Goal: Navigation & Orientation: Find specific page/section

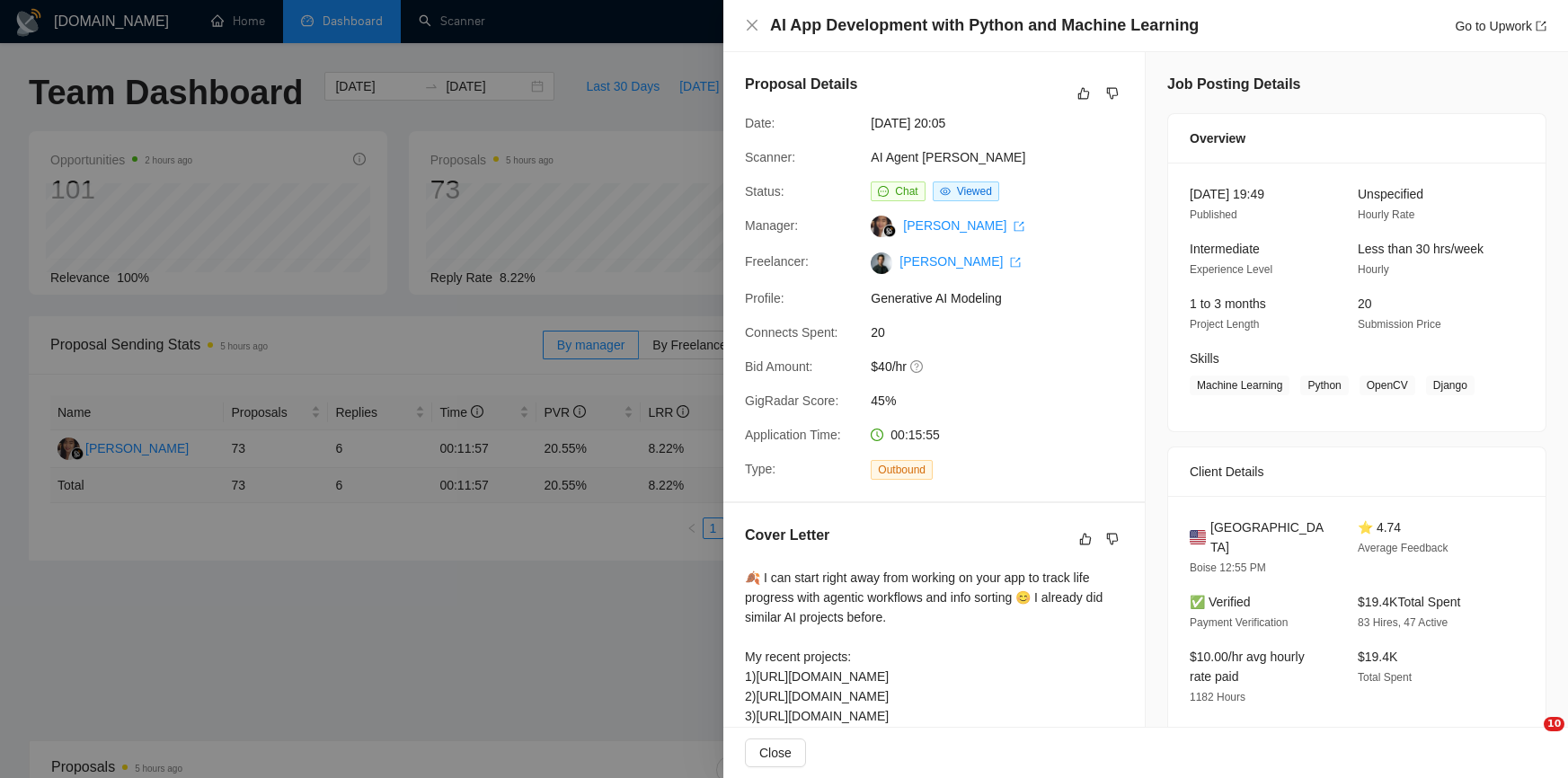
click at [141, 101] on div at bounding box center [784, 389] width 1568 height 778
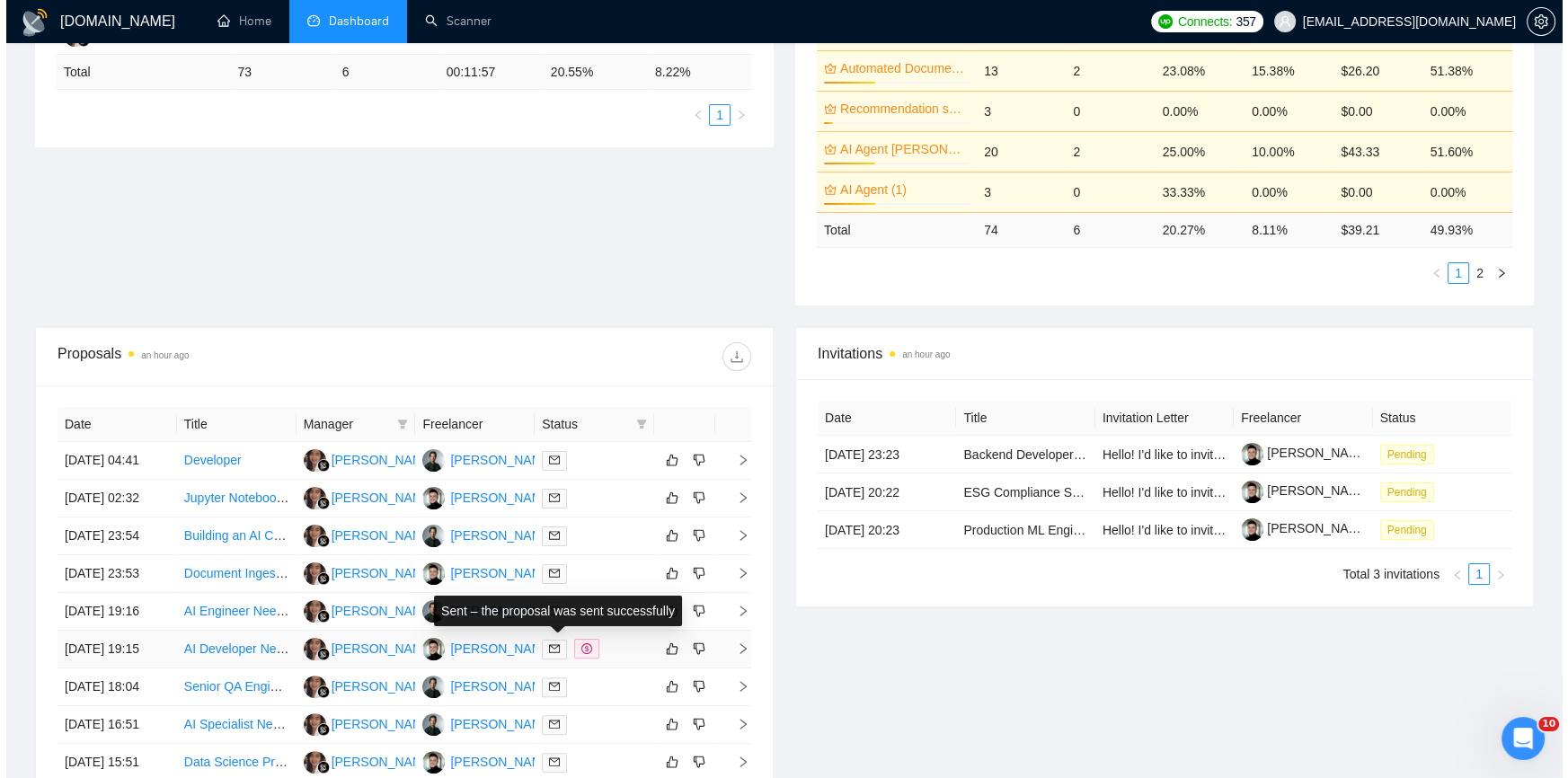
scroll to position [658, 0]
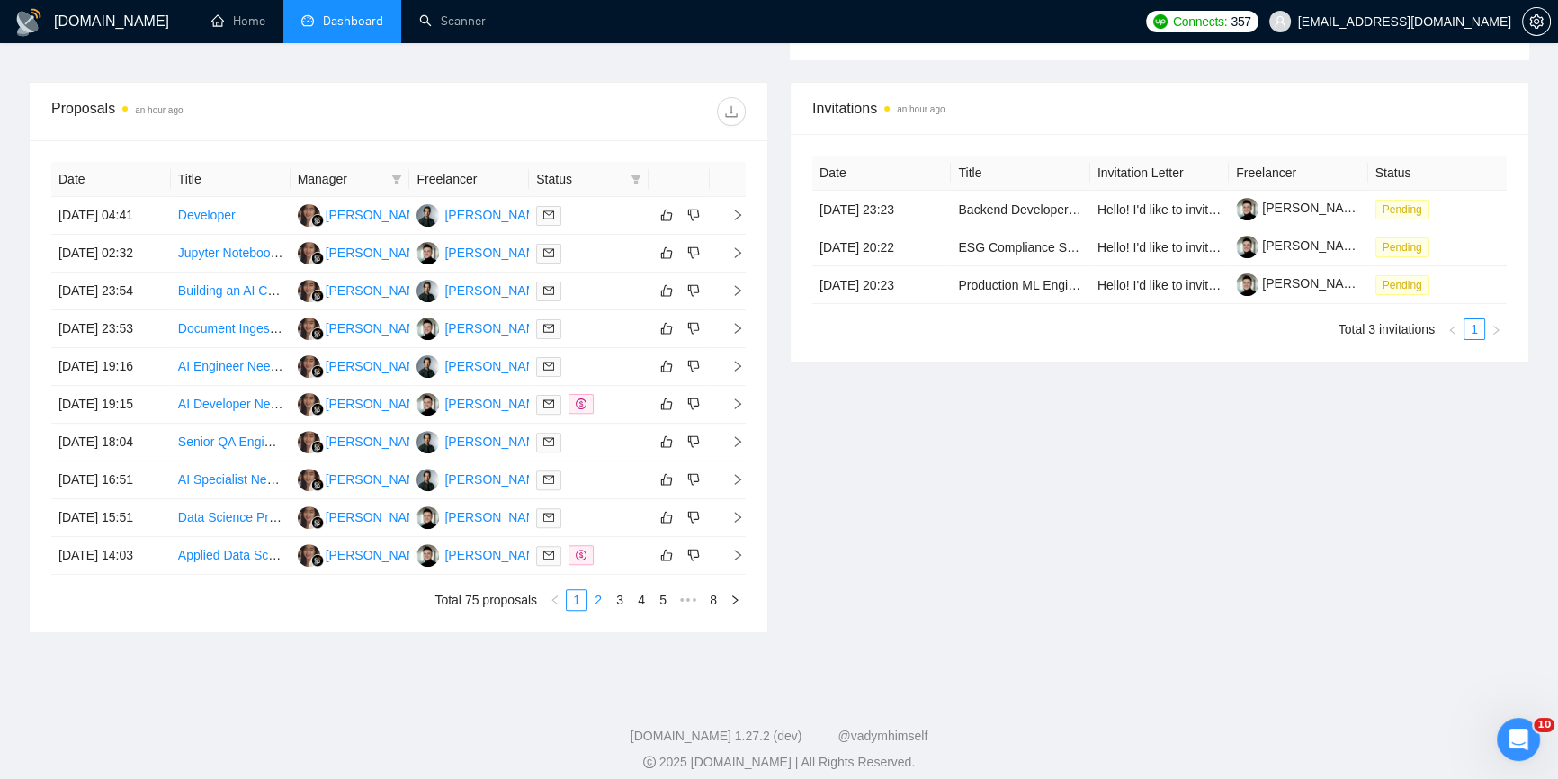
click at [604, 606] on link "2" at bounding box center [598, 600] width 20 height 20
click at [578, 606] on link "1" at bounding box center [577, 600] width 20 height 20
click at [740, 214] on icon "right" at bounding box center [738, 215] width 6 height 11
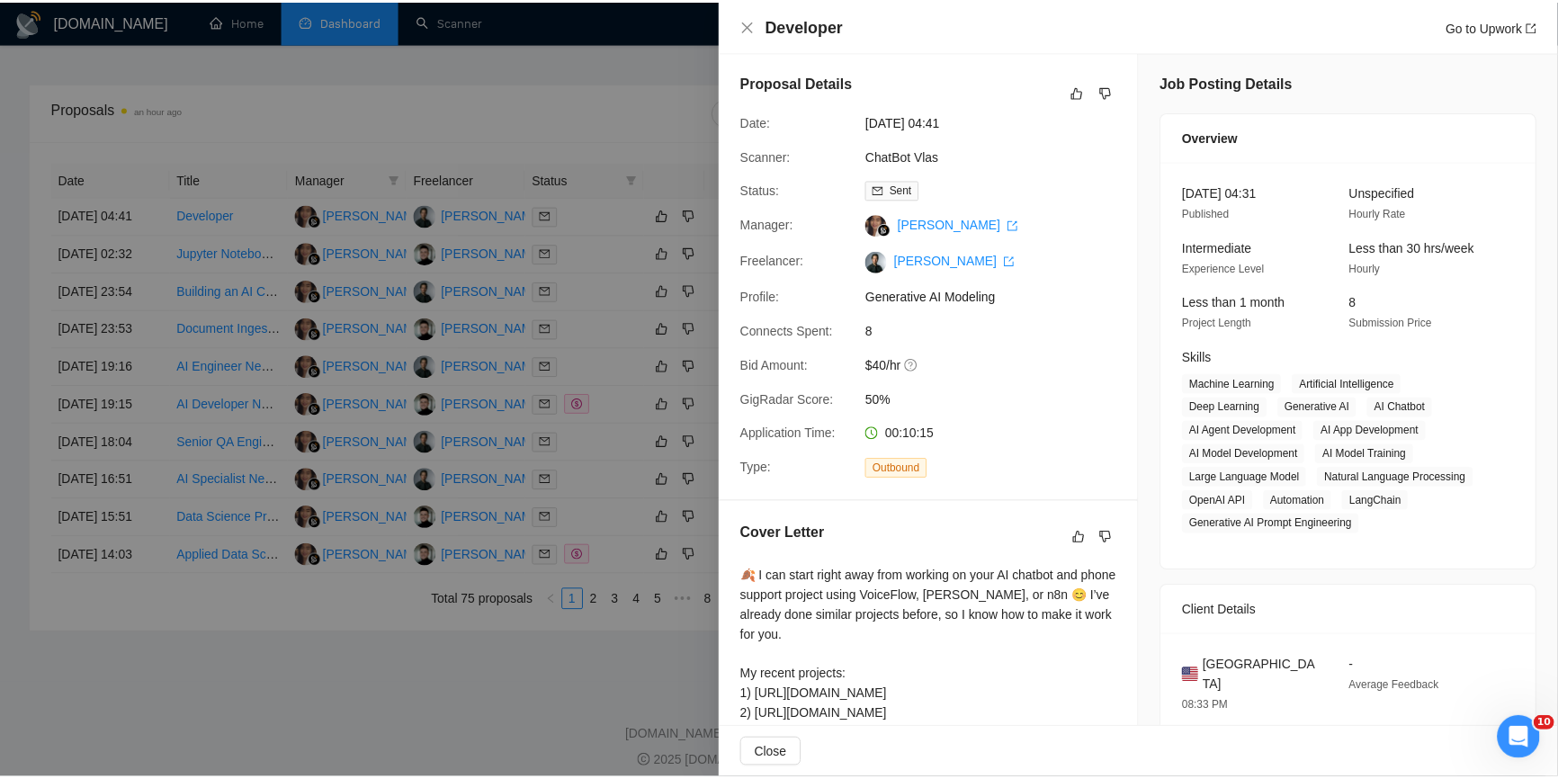
scroll to position [0, 0]
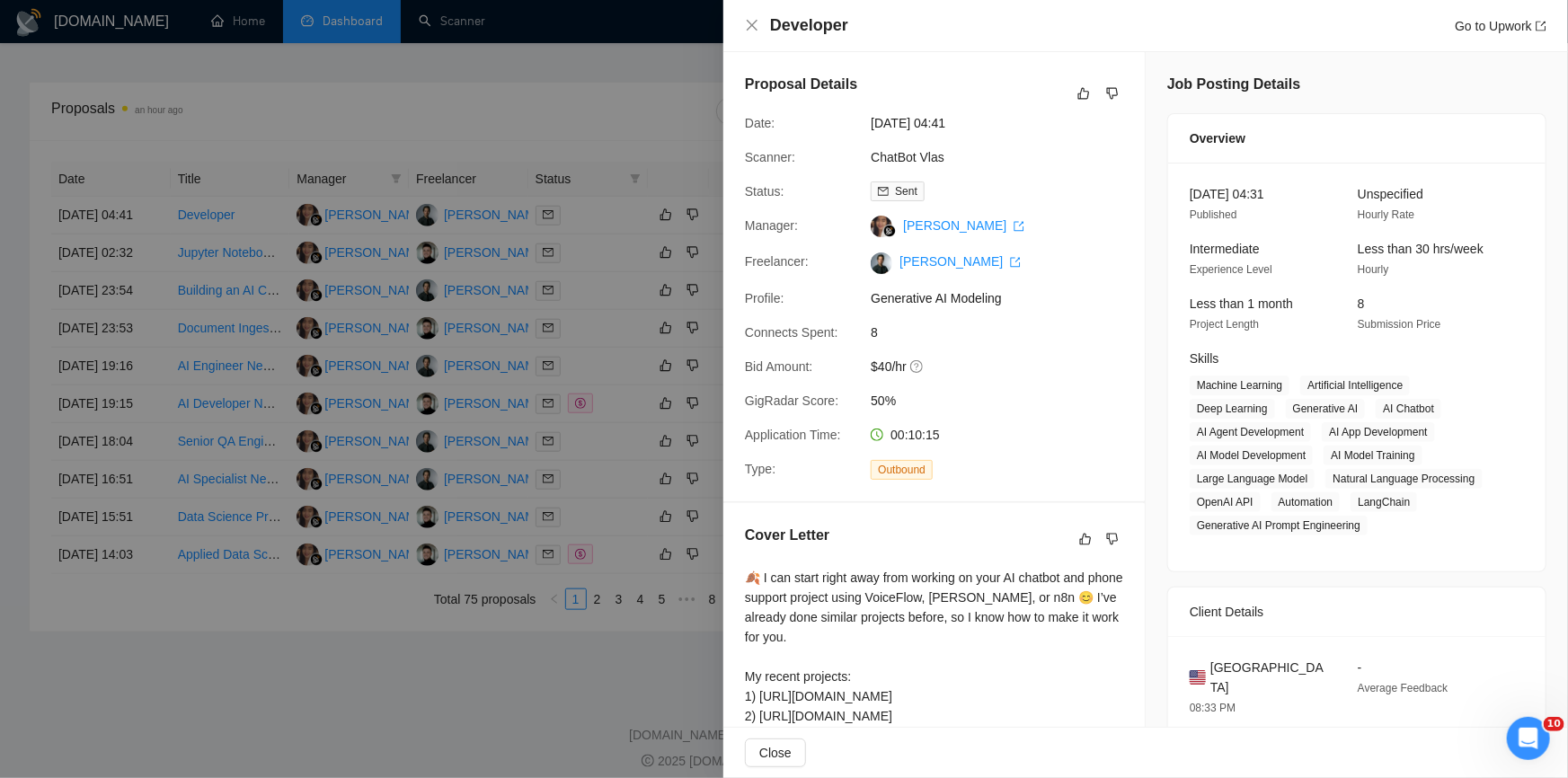
click at [611, 160] on div at bounding box center [784, 389] width 1568 height 778
